Goal: Obtain resource: Obtain resource

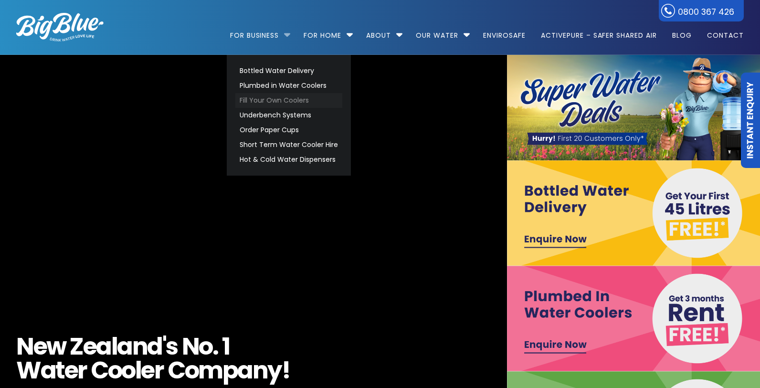
click at [290, 98] on link "Fill Your Own Coolers" at bounding box center [288, 100] width 107 height 15
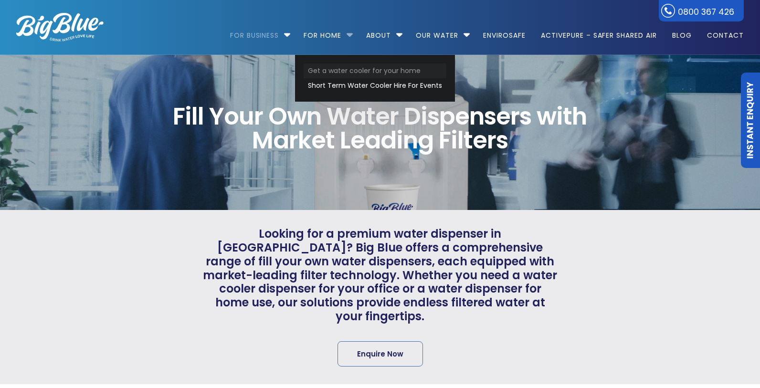
click at [325, 65] on link "Get a water cooler for your home" at bounding box center [375, 70] width 143 height 15
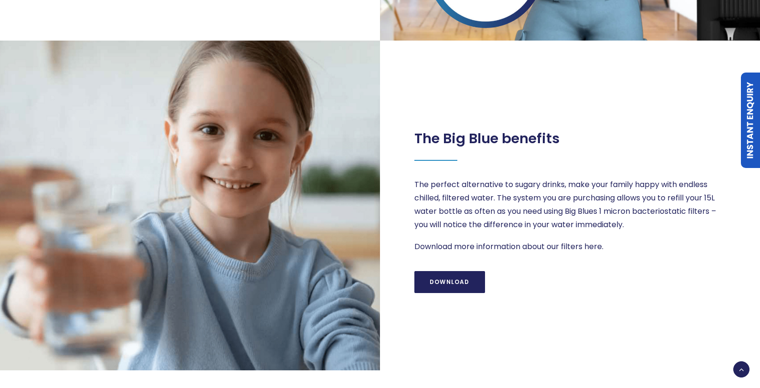
scroll to position [909, 0]
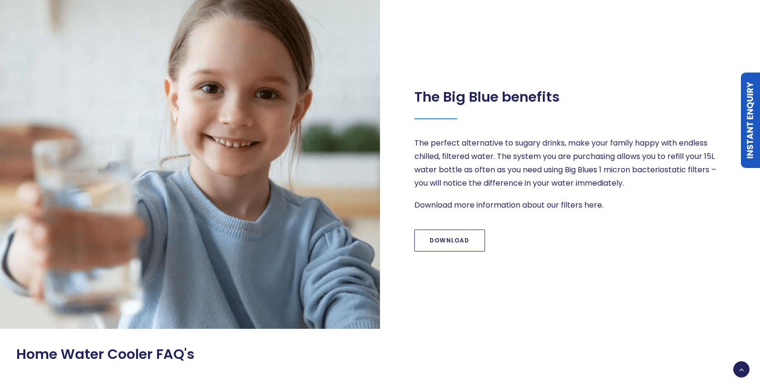
click at [460, 246] on link "Download" at bounding box center [449, 241] width 71 height 22
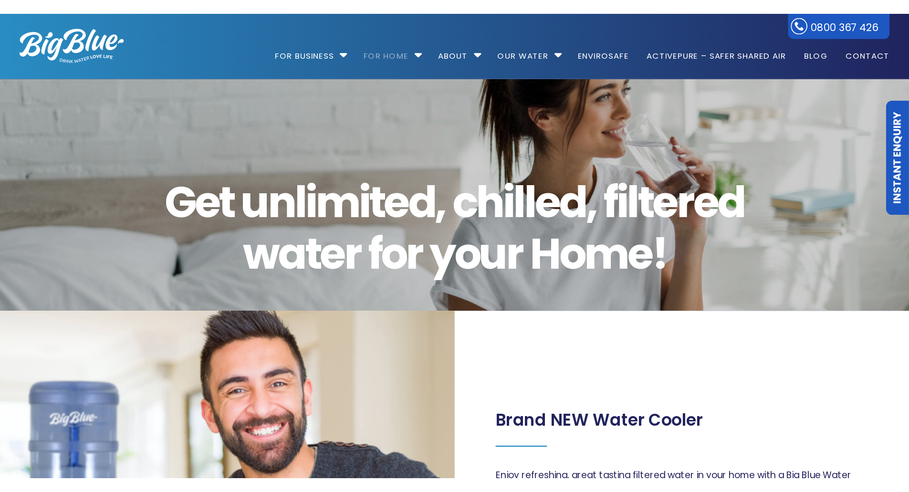
scroll to position [0, 0]
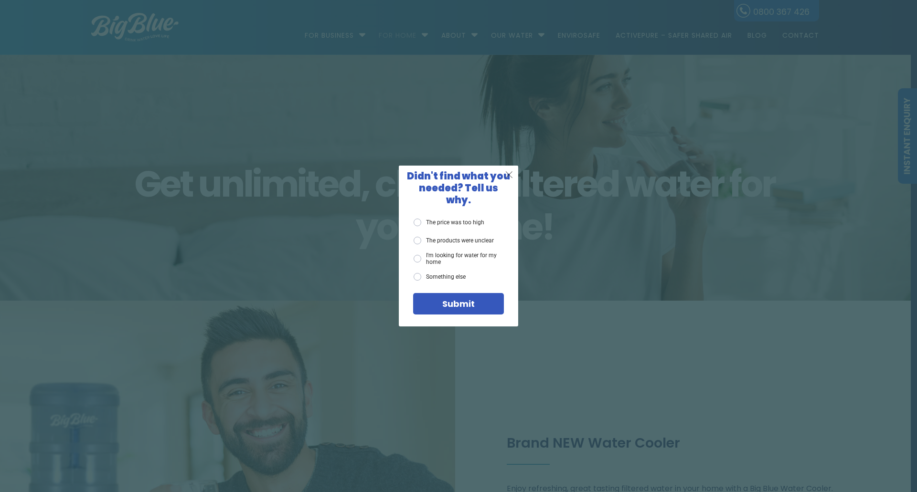
click at [507, 178] on span "X" at bounding box center [509, 175] width 9 height 12
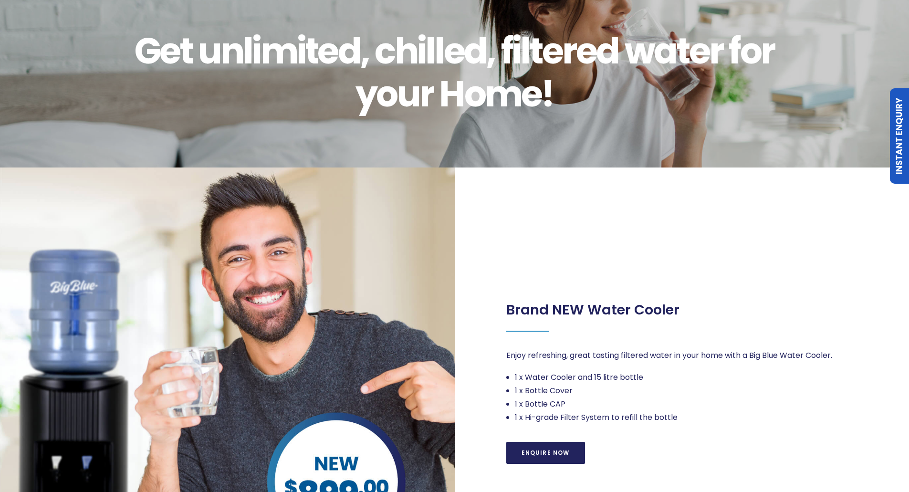
scroll to position [119, 0]
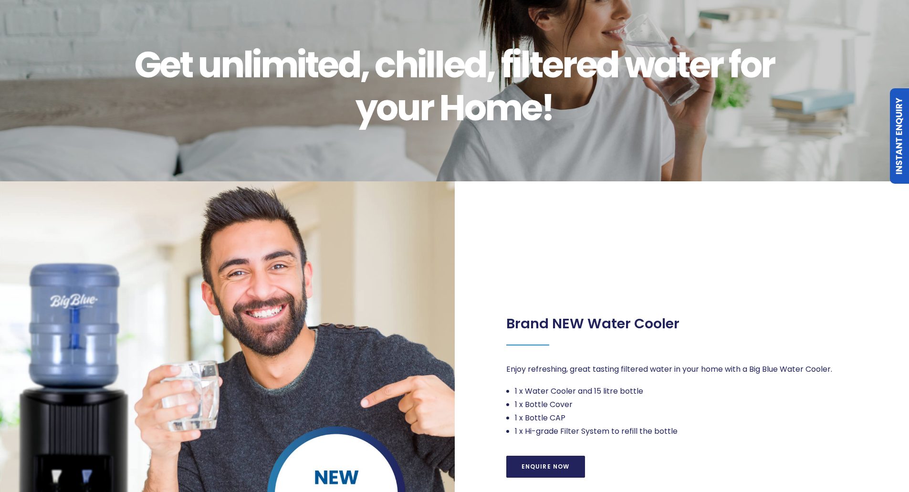
click at [760, 283] on div "Brand NEW Water Cooler Enjoy refreshing, great tasting filtered water in your h…" at bounding box center [682, 390] width 455 height 418
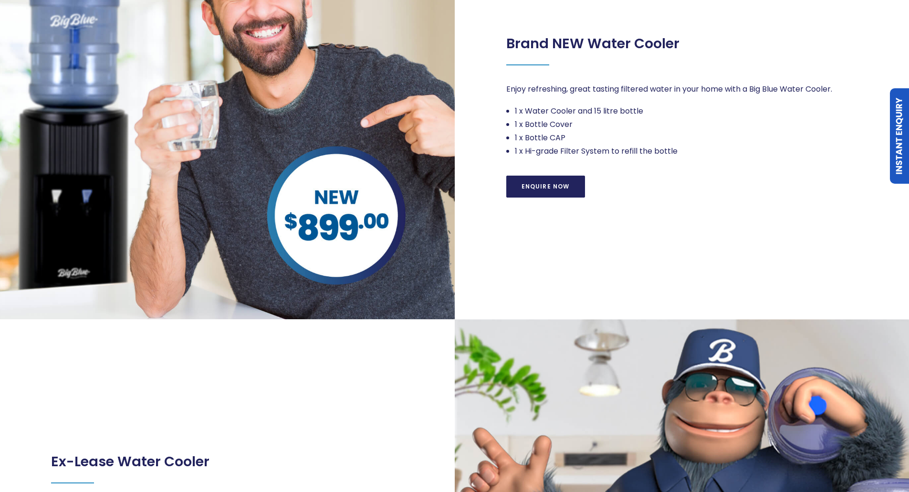
scroll to position [354, 0]
